Goal: Task Accomplishment & Management: Manage account settings

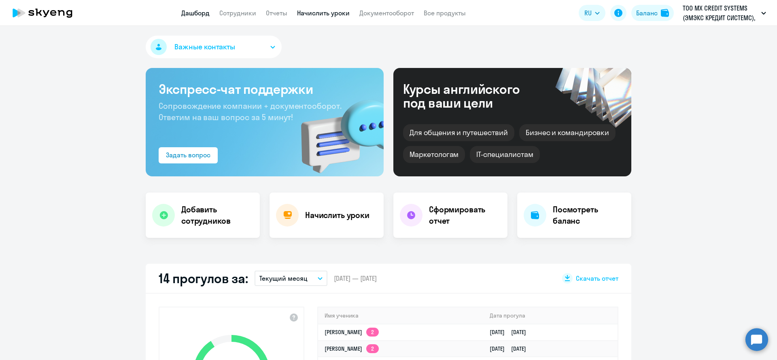
click at [321, 13] on link "Начислить уроки" at bounding box center [323, 13] width 53 height 8
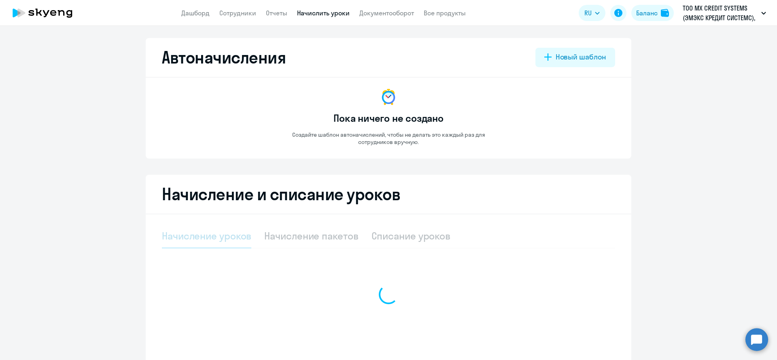
select select "10"
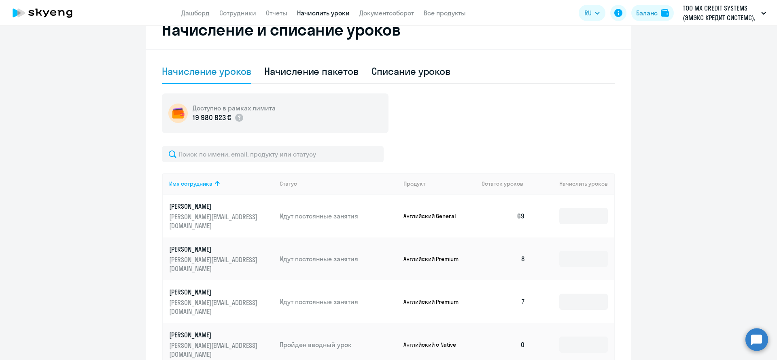
scroll to position [182, 0]
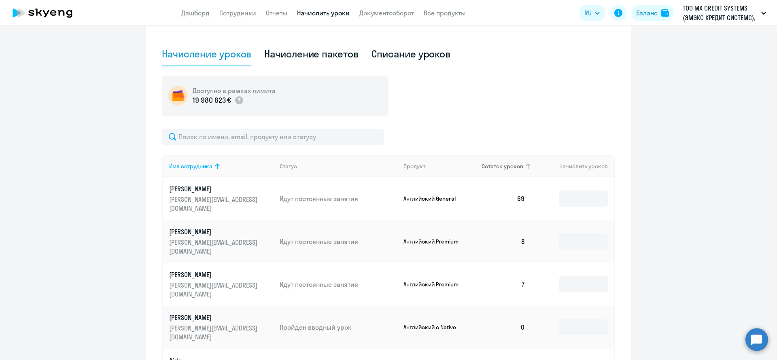
click at [512, 166] on span "Остаток уроков" at bounding box center [503, 166] width 42 height 7
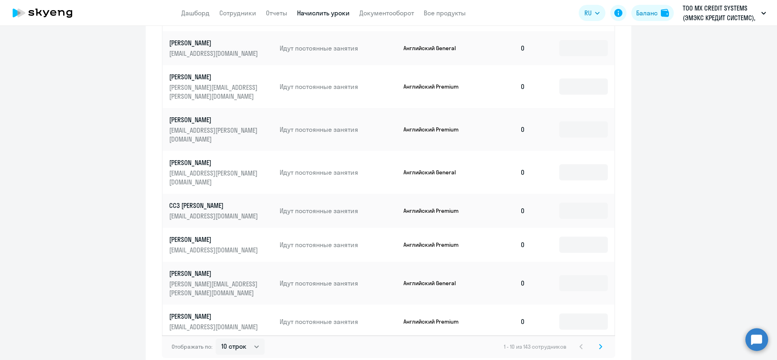
scroll to position [407, 0]
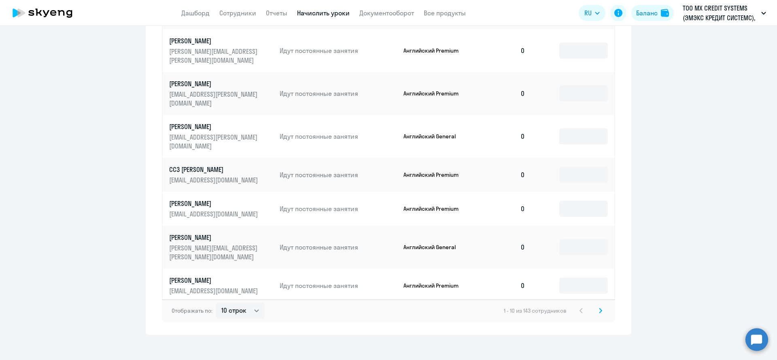
click at [598, 306] on svg-icon at bounding box center [601, 311] width 10 height 10
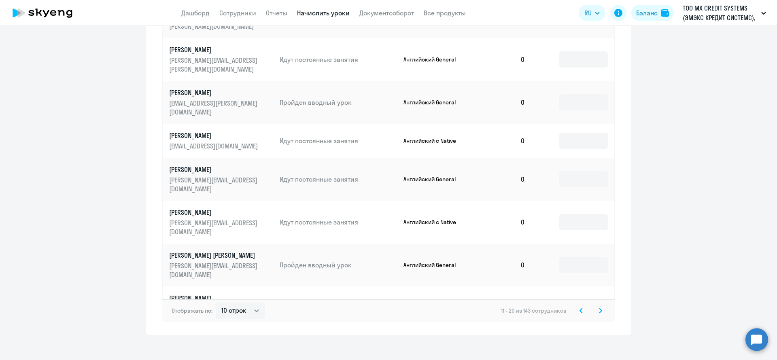
click at [599, 308] on icon at bounding box center [600, 311] width 3 height 6
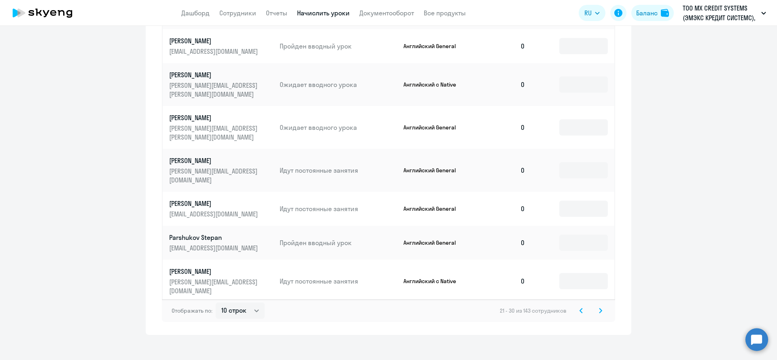
click at [599, 308] on icon at bounding box center [600, 311] width 3 height 6
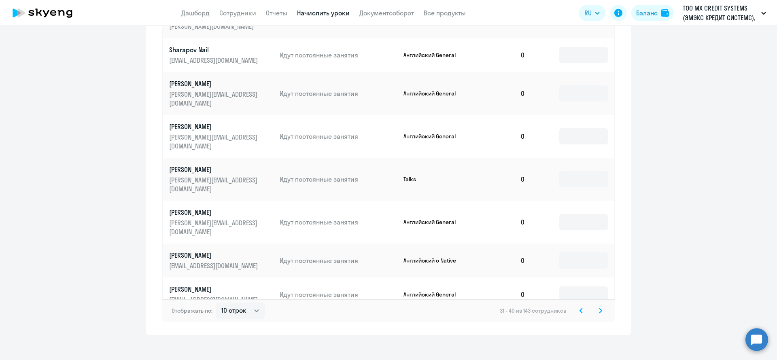
click at [598, 306] on svg-icon at bounding box center [601, 311] width 10 height 10
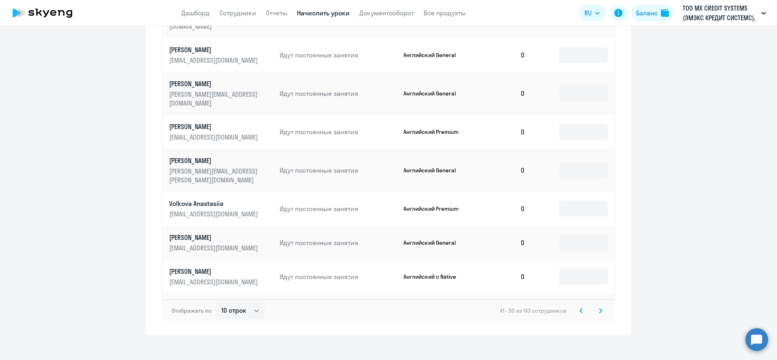
click at [598, 306] on svg-icon at bounding box center [601, 311] width 10 height 10
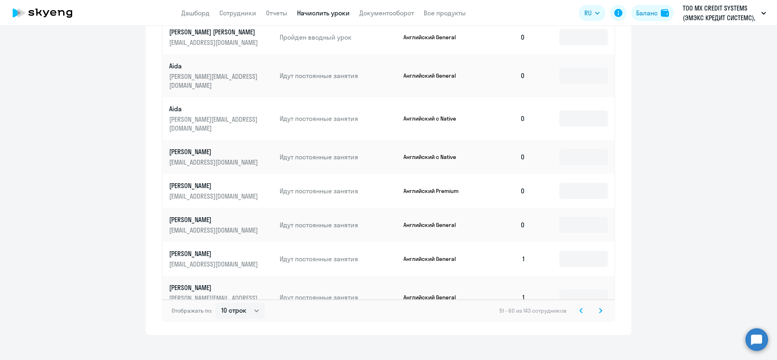
click at [577, 308] on svg-icon at bounding box center [582, 311] width 10 height 10
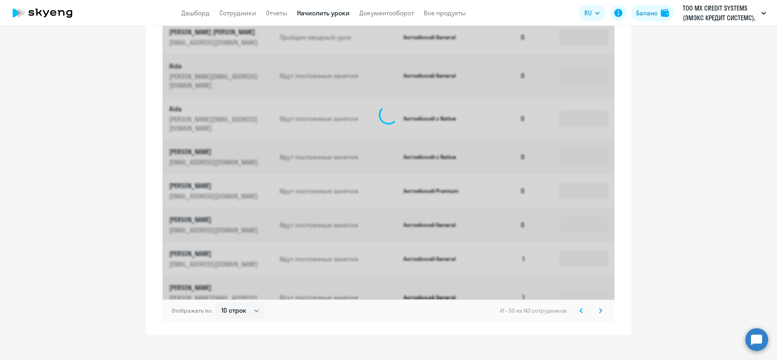
click at [577, 308] on svg-icon at bounding box center [582, 311] width 10 height 10
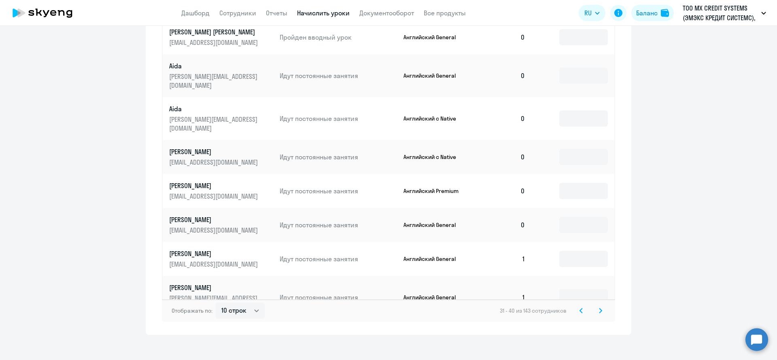
click at [577, 308] on svg-icon at bounding box center [582, 311] width 10 height 10
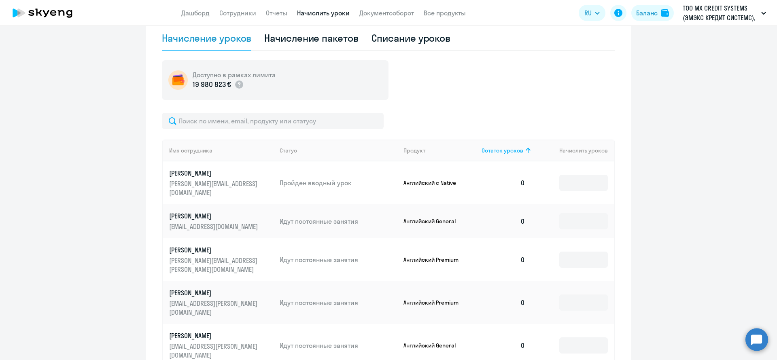
scroll to position [225, 0]
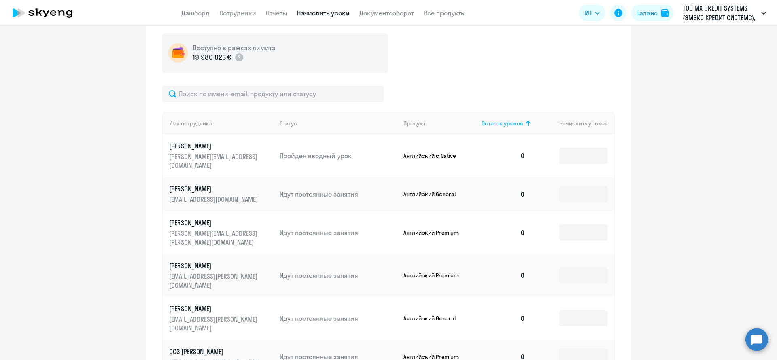
click at [86, 203] on ng-component "Автоначисления Новый шаблон Пока ничего не создано Создайте шаблон автоначислен…" at bounding box center [388, 165] width 777 height 705
click at [104, 170] on ng-component "Автоначисления Новый шаблон Пока ничего не создано Создайте шаблон автоначислен…" at bounding box center [388, 165] width 777 height 705
